Goal: Task Accomplishment & Management: Use online tool/utility

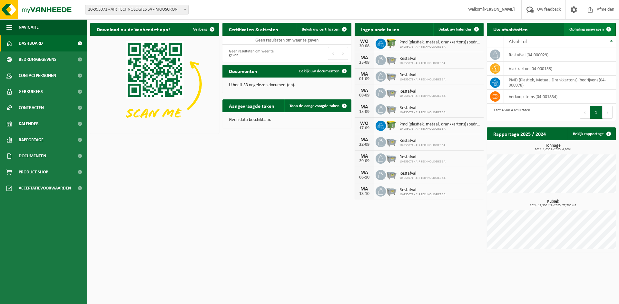
click at [608, 29] on span at bounding box center [608, 29] width 13 height 13
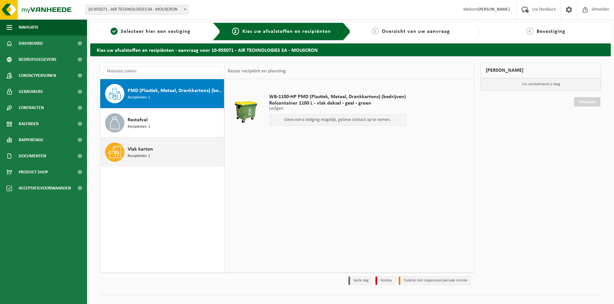
click at [139, 154] on span "Recipiënten: 1" at bounding box center [139, 156] width 23 height 6
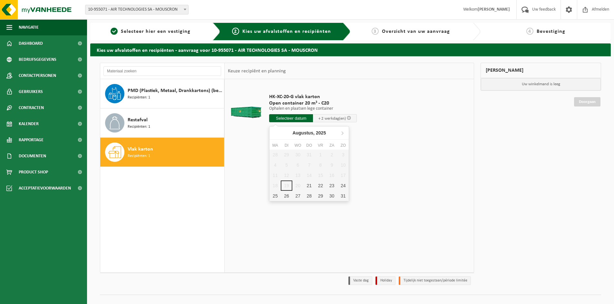
click at [292, 117] on input "text" at bounding box center [291, 118] width 44 height 8
click at [307, 185] on div "21" at bounding box center [309, 186] width 11 height 10
type input "Van 2025-08-21"
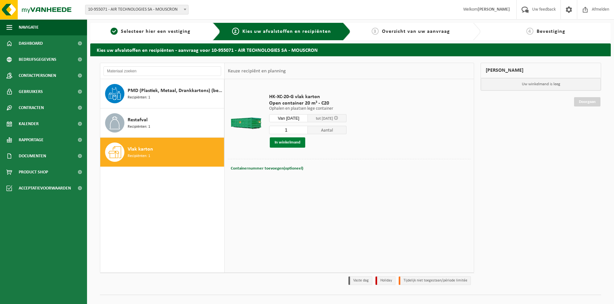
click at [289, 143] on button "In winkelmand" at bounding box center [287, 143] width 35 height 10
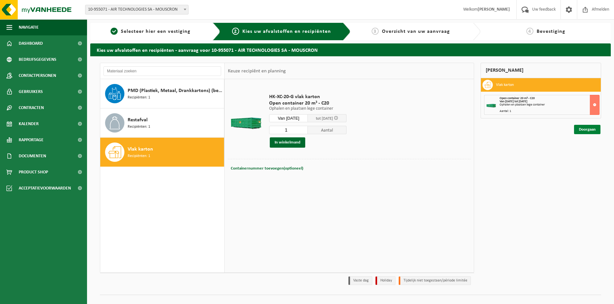
click at [587, 130] on link "Doorgaan" at bounding box center [587, 129] width 26 height 9
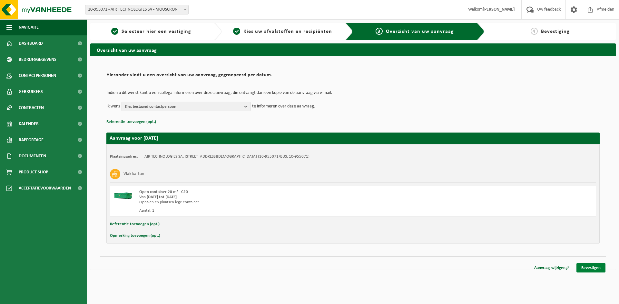
click at [595, 270] on link "Bevestigen" at bounding box center [590, 268] width 29 height 9
